Goal: Information Seeking & Learning: Learn about a topic

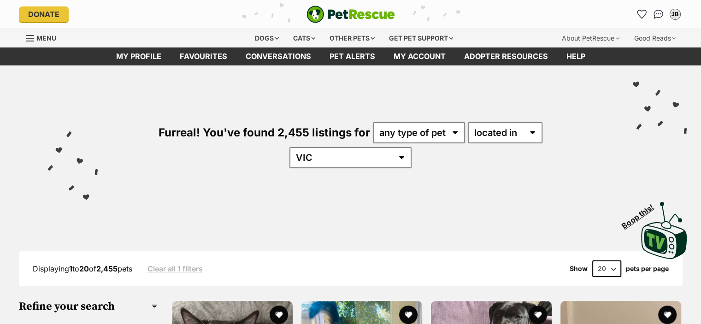
select select "Cats"
click at [373, 122] on select "any type of pet cats dogs other pets" at bounding box center [419, 132] width 92 height 21
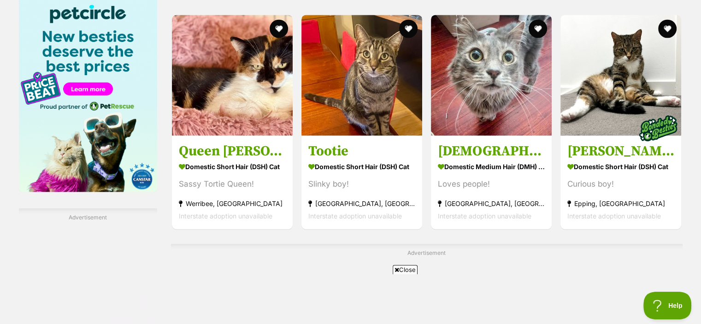
scroll to position [1621, 0]
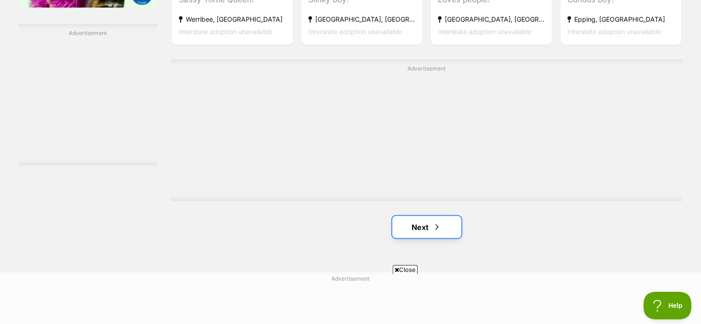
click at [432, 221] on span "Next page" at bounding box center [436, 226] width 9 height 11
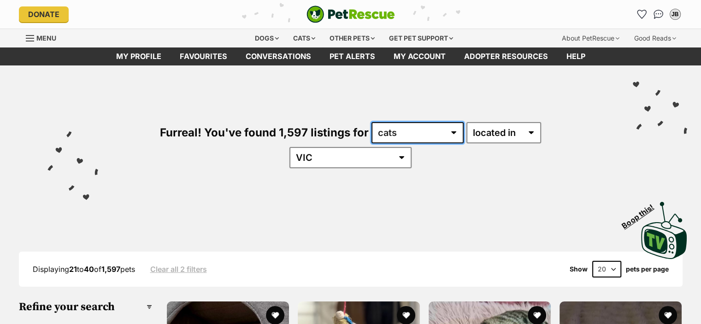
click at [371, 138] on select "any type of pet cats dogs other pets" at bounding box center [417, 132] width 92 height 21
select select "Dogs"
click at [371, 122] on select "any type of pet cats dogs other pets" at bounding box center [417, 132] width 92 height 21
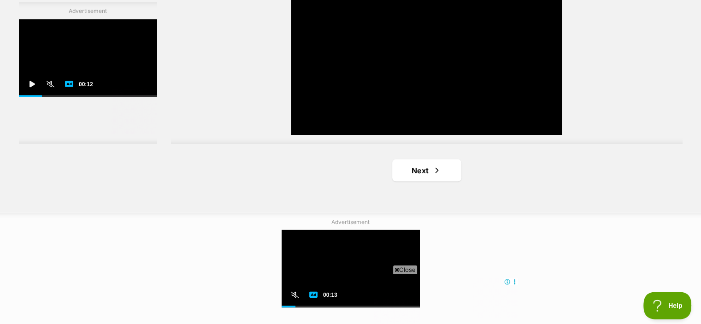
scroll to position [1936, 0]
